Goal: Information Seeking & Learning: Learn about a topic

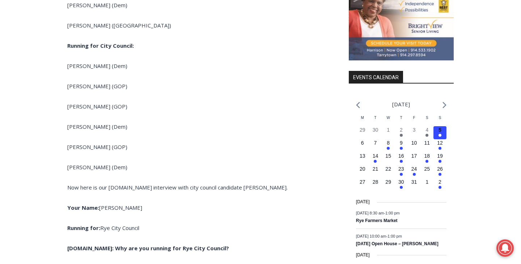
scroll to position [1141, 0]
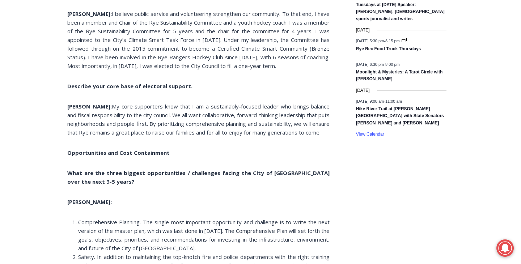
click at [172, 126] on span "My core supporters know that I am a sustainably-focused leader who brings balan…" at bounding box center [198, 119] width 262 height 33
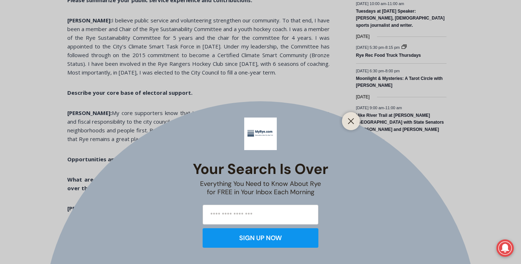
scroll to position [1133, 0]
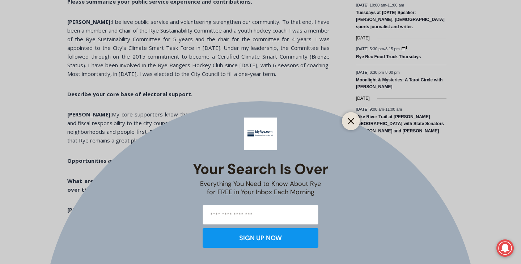
click at [350, 123] on line "Close" at bounding box center [350, 121] width 5 height 5
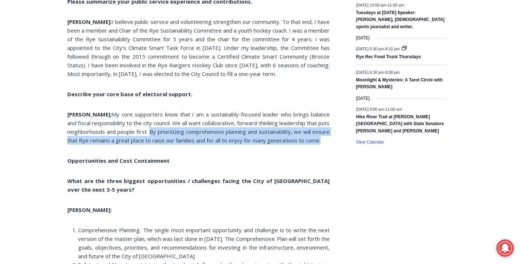
drag, startPoint x: 156, startPoint y: 132, endPoint x: 160, endPoint y: 145, distance: 13.4
click at [160, 145] on p "[PERSON_NAME]: My core supporters know that I am a sustainably-focused leader w…" at bounding box center [198, 127] width 262 height 35
copy span "By prioritizing comprehensive planning and sustainability, we will ensure that …"
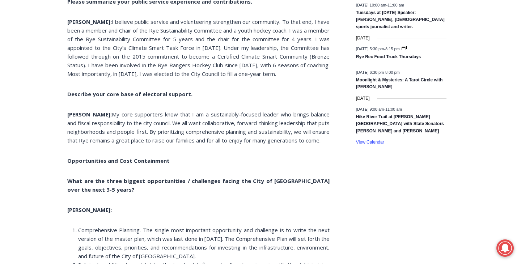
click at [326, 165] on p "Opportunities and Cost Containment" at bounding box center [198, 160] width 262 height 9
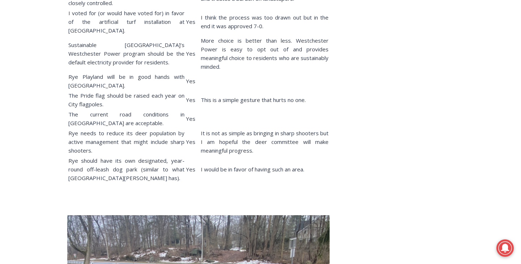
scroll to position [4205, 0]
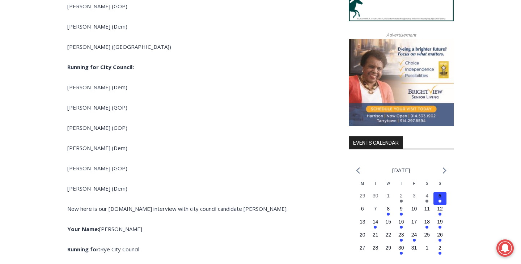
scroll to position [664, 0]
